Goal: Task Accomplishment & Management: Use online tool/utility

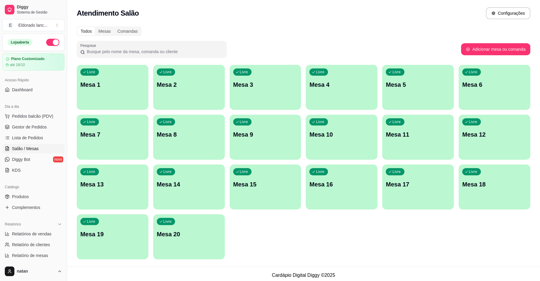
click at [50, 43] on button "button" at bounding box center [52, 42] width 13 height 7
click at [31, 130] on span "Gestor de Pedidos" at bounding box center [29, 127] width 35 height 6
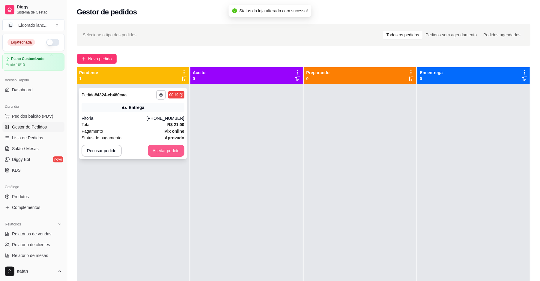
click at [169, 150] on button "Aceitar pedido" at bounding box center [166, 151] width 37 height 12
click at [169, 150] on div "Recusar pedido Aceitar pedido" at bounding box center [133, 151] width 103 height 12
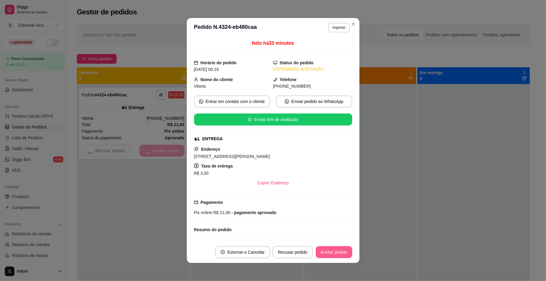
click at [340, 256] on button "Aceitar pedido" at bounding box center [334, 252] width 37 height 12
click at [340, 256] on div "Recusar pedido Aceitar pedido" at bounding box center [313, 252] width 80 height 12
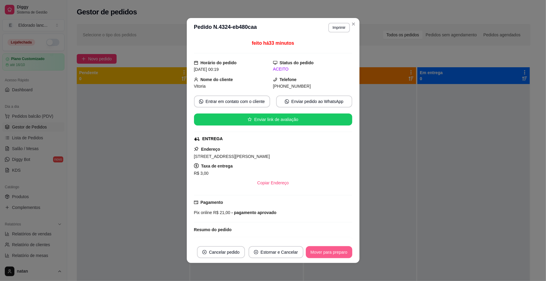
click at [334, 254] on button "Mover para preparo" at bounding box center [329, 252] width 47 height 12
click at [405, 172] on div at bounding box center [360, 224] width 113 height 281
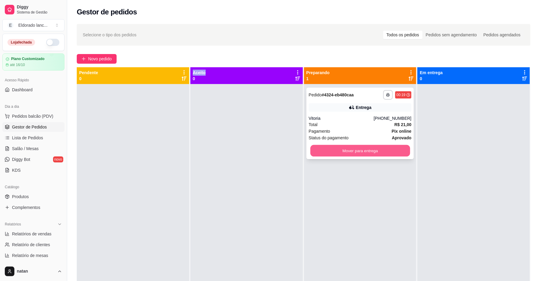
click at [371, 151] on button "Mover para entrega" at bounding box center [361, 151] width 100 height 12
click at [371, 151] on div "Mover para entrega" at bounding box center [360, 151] width 103 height 12
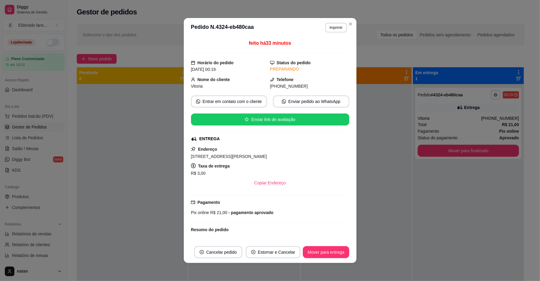
click at [401, 178] on div at bounding box center [356, 224] width 111 height 281
